Goal: Navigation & Orientation: Find specific page/section

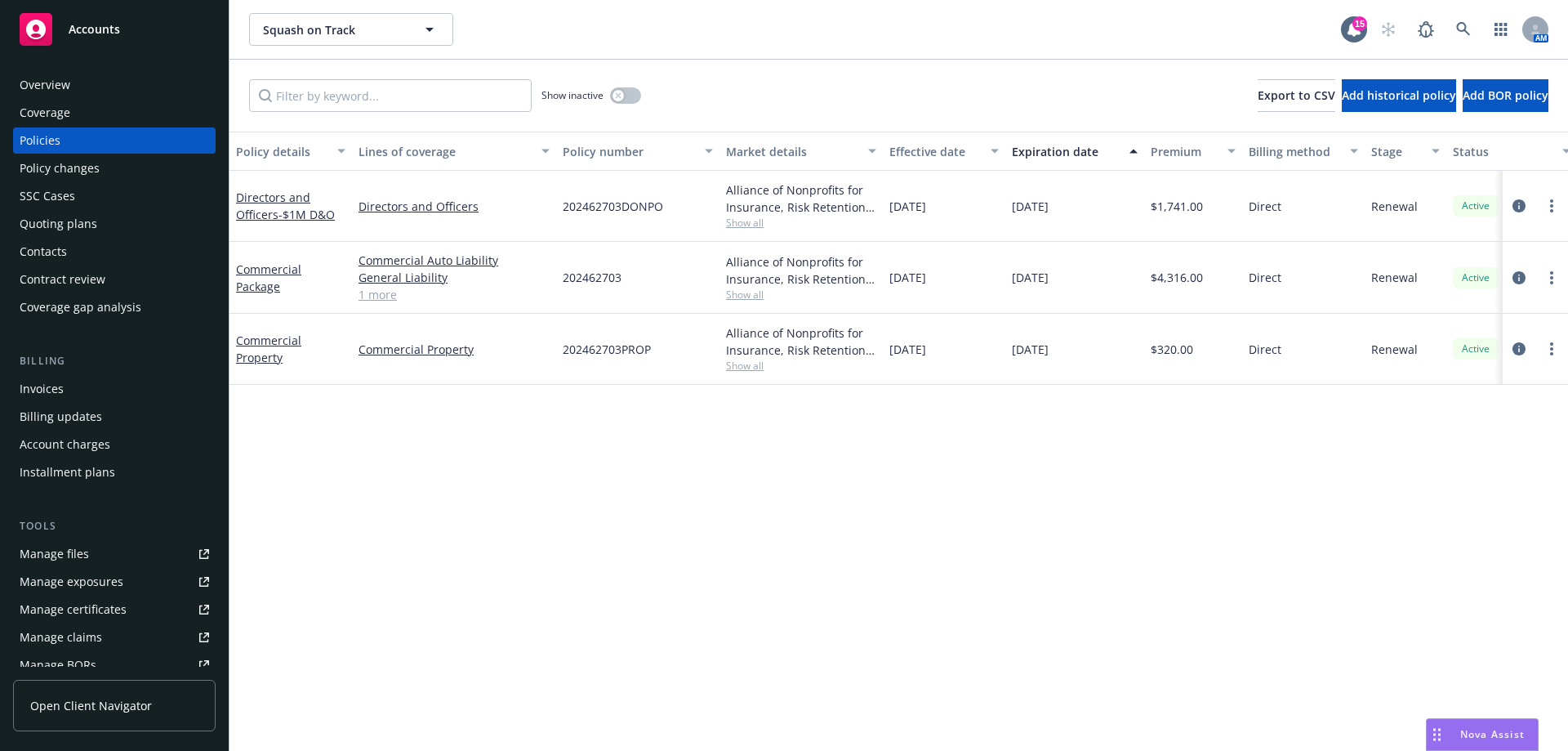
click at [264, 493] on div "Policy details Lines of coverage Policy number Market details Effective date Ex…" at bounding box center [899, 441] width 1339 height 619
click at [270, 478] on div "Policy details Lines of coverage Policy number Market details Effective date Ex…" at bounding box center [899, 441] width 1339 height 619
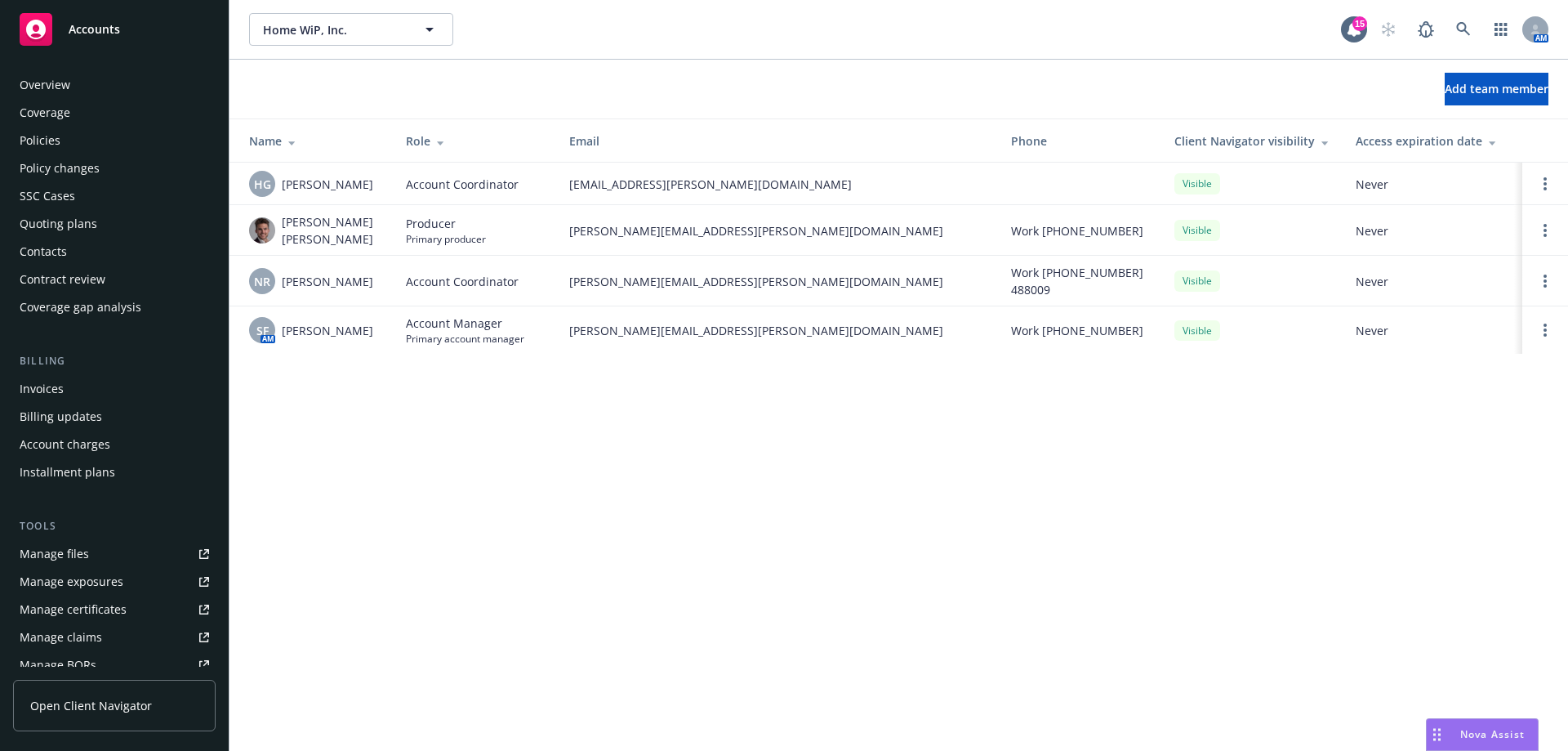
scroll to position [314, 0]
